Goal: Find contact information: Find contact information

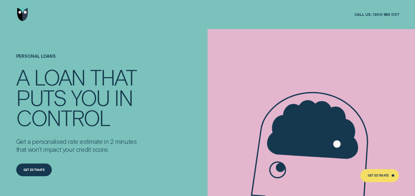
click at [18, 12] on img "Go to home page" at bounding box center [22, 14] width 11 height 13
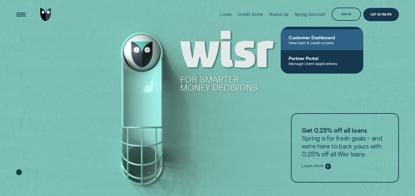
click at [330, 41] on span "View loan & credit scores" at bounding box center [322, 42] width 67 height 5
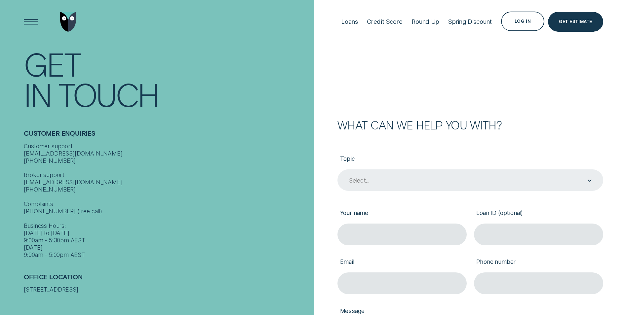
click at [412, 175] on div "Select..." at bounding box center [470, 181] width 266 height 22
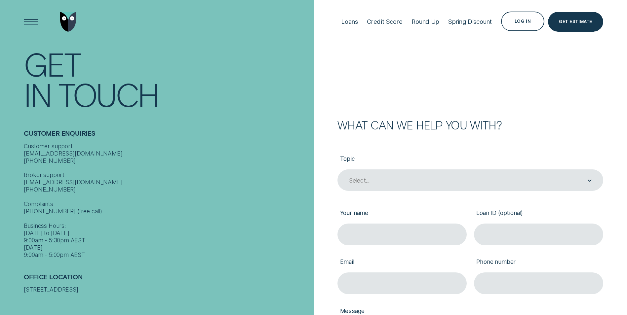
drag, startPoint x: 88, startPoint y: 178, endPoint x: 85, endPoint y: 176, distance: 3.9
click at [88, 177] on div "Customer support contact@wisr.com.au 1300 992 007 Broker support contact@wisr.c…" at bounding box center [167, 201] width 286 height 116
drag, startPoint x: 82, startPoint y: 144, endPoint x: 8, endPoint y: 143, distance: 74.1
click at [8, 143] on div "Contact Get In Touch Customer Enquiries Customer support contact@wisr.com.au 13…" at bounding box center [157, 157] width 314 height 315
drag, startPoint x: 8, startPoint y: 143, endPoint x: 72, endPoint y: 146, distance: 63.9
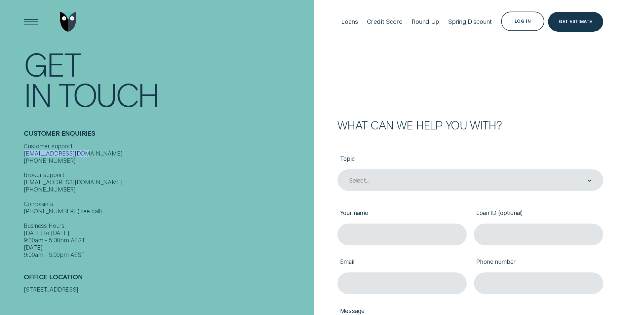
copy div "contact@wisr.com.au"
